Goal: Navigation & Orientation: Find specific page/section

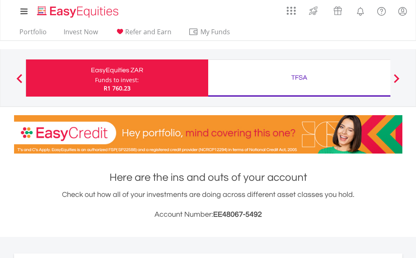
click at [302, 77] on div "TFSA" at bounding box center [299, 78] width 172 height 12
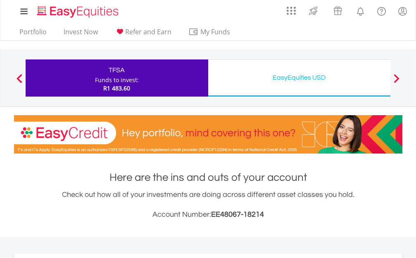
click at [293, 80] on div "EasyEquities USD" at bounding box center [299, 78] width 172 height 12
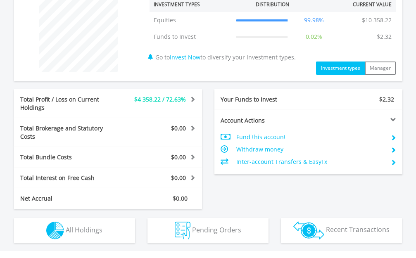
scroll to position [371, 0]
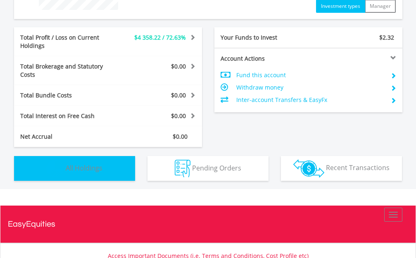
click at [76, 163] on span "All Holdings" at bounding box center [84, 167] width 37 height 9
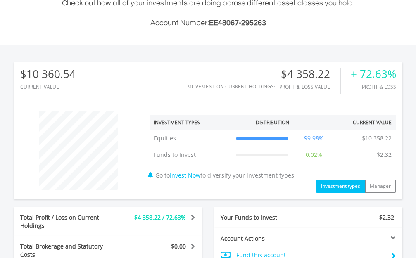
scroll to position [206, 0]
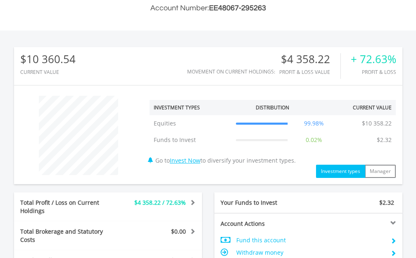
click at [123, 104] on div at bounding box center [78, 135] width 129 height 79
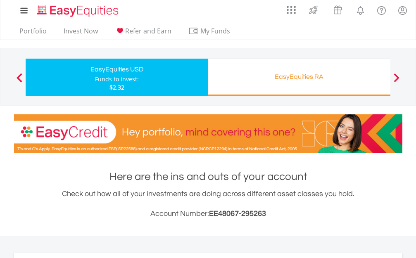
scroll to position [0, 0]
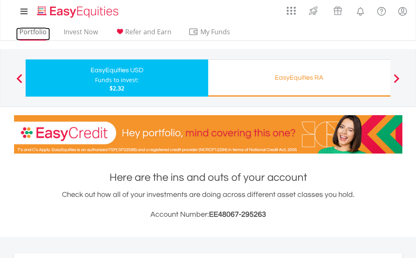
click at [32, 29] on link "Portfolio" at bounding box center [33, 34] width 34 height 13
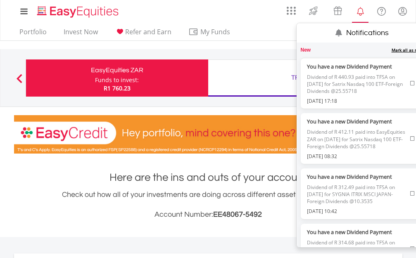
scroll to position [79, 130]
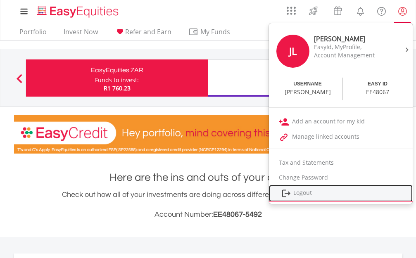
click at [302, 194] on link "Logout" at bounding box center [341, 193] width 144 height 17
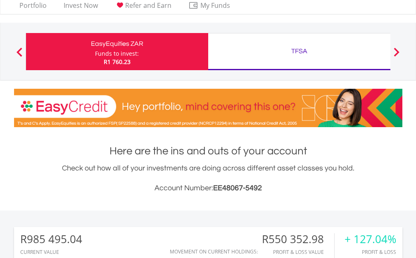
scroll to position [41, 0]
